Goal: Obtain resource: Obtain resource

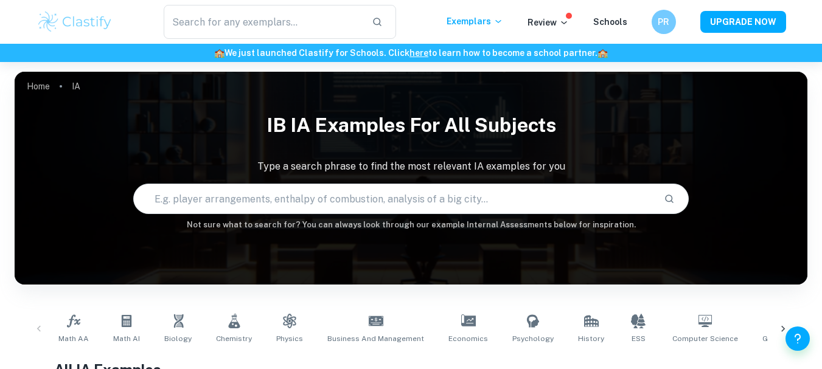
click at [368, 196] on input "text" at bounding box center [394, 199] width 520 height 34
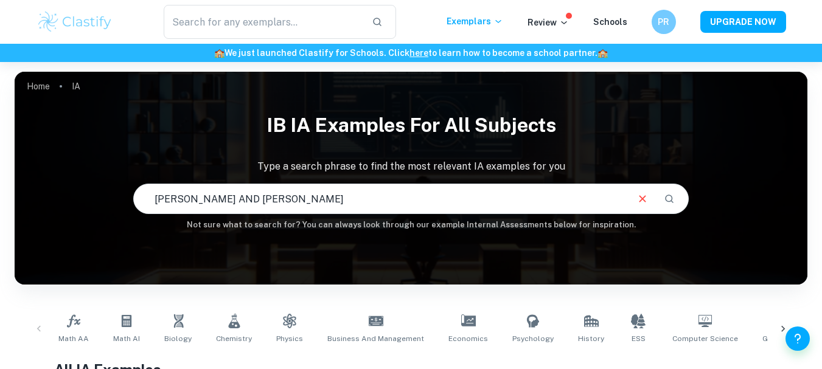
type input "[PERSON_NAME] AND [PERSON_NAME]"
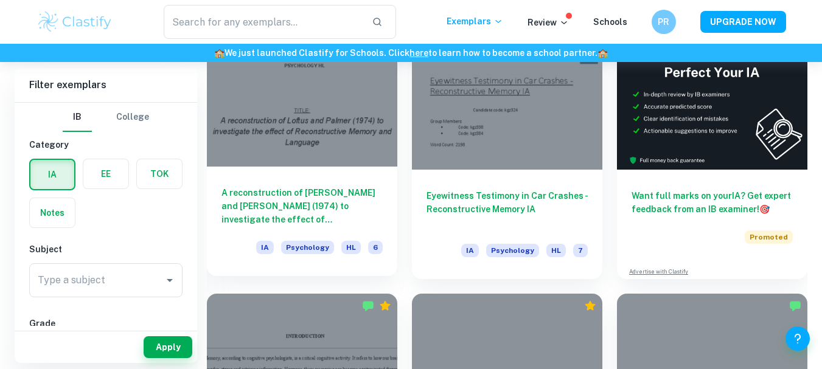
scroll to position [384, 0]
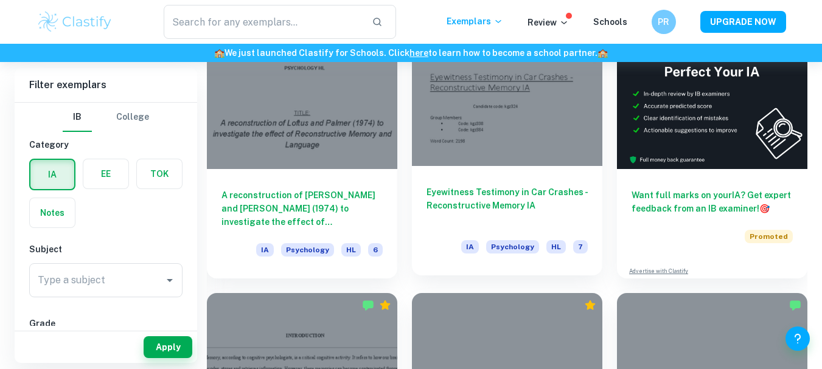
click at [453, 198] on h6 "Eyewitness Testimony in Car Crashes - Reconstructive Memory IA" at bounding box center [507, 206] width 161 height 40
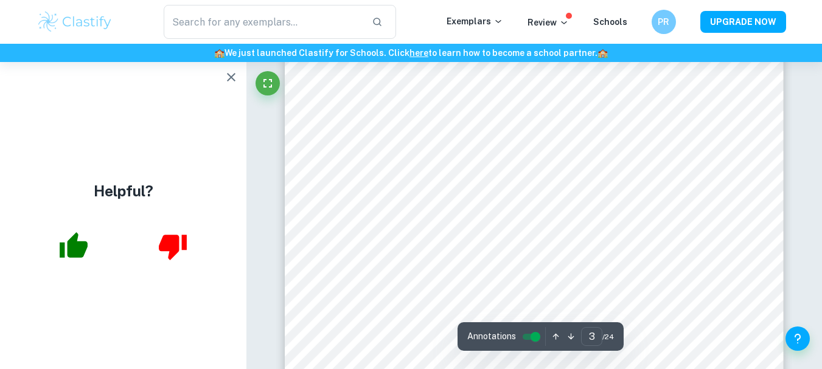
scroll to position [1584, 0]
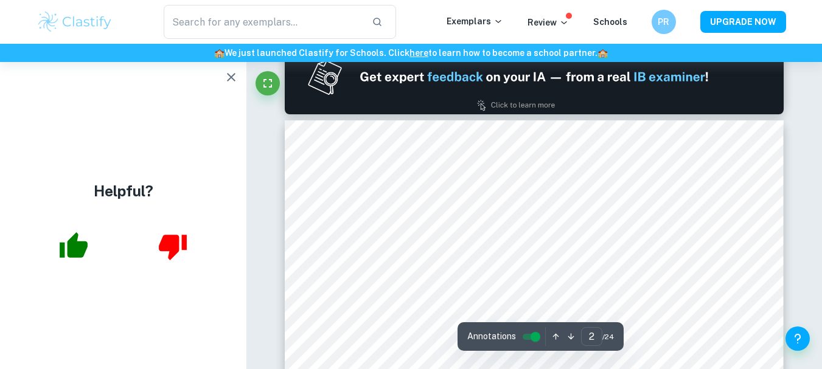
type input "1"
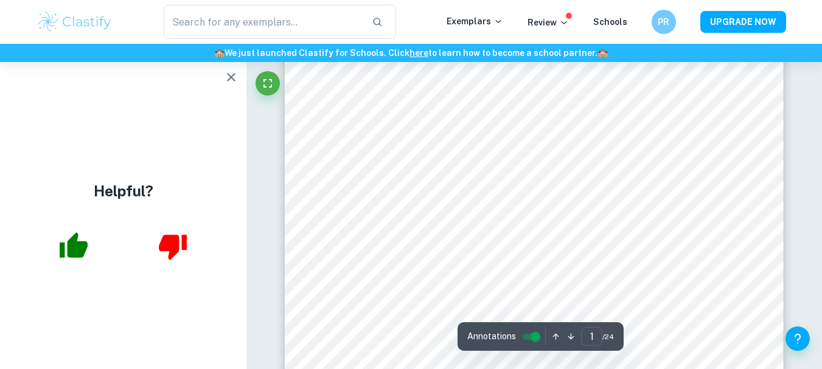
scroll to position [249, 0]
